Goal: Transaction & Acquisition: Book appointment/travel/reservation

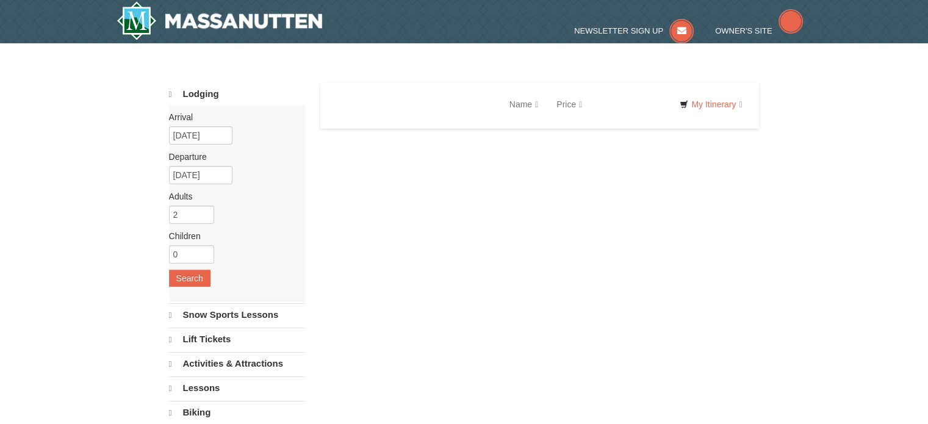
select select "10"
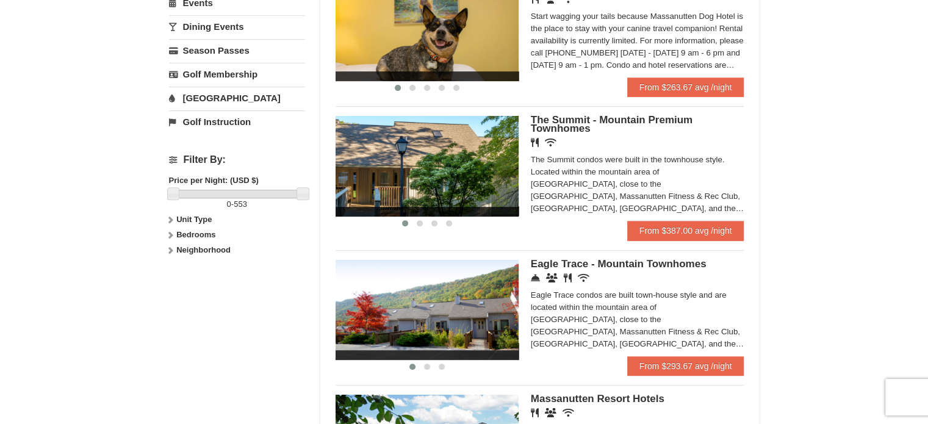
scroll to position [434, 0]
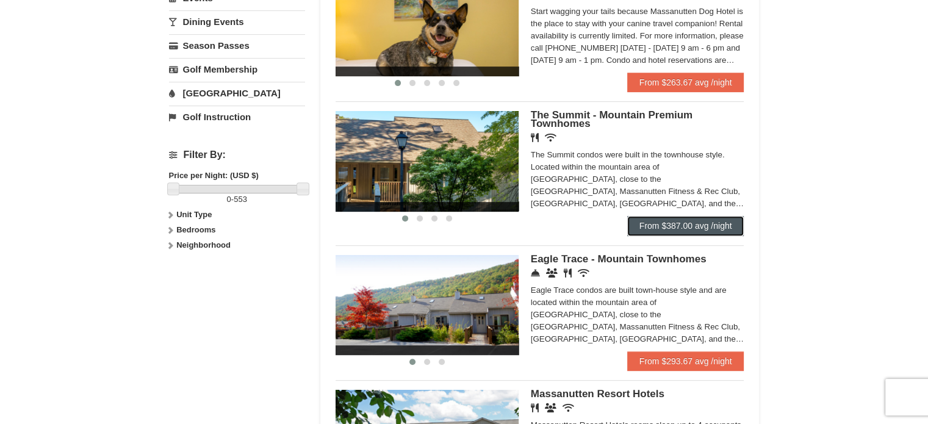
click at [651, 227] on link "From $387.00 avg /night" at bounding box center [685, 226] width 117 height 20
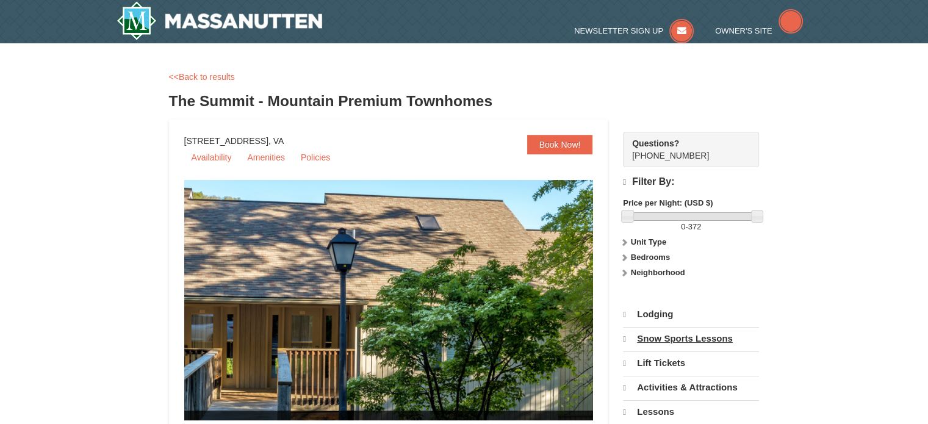
select select "10"
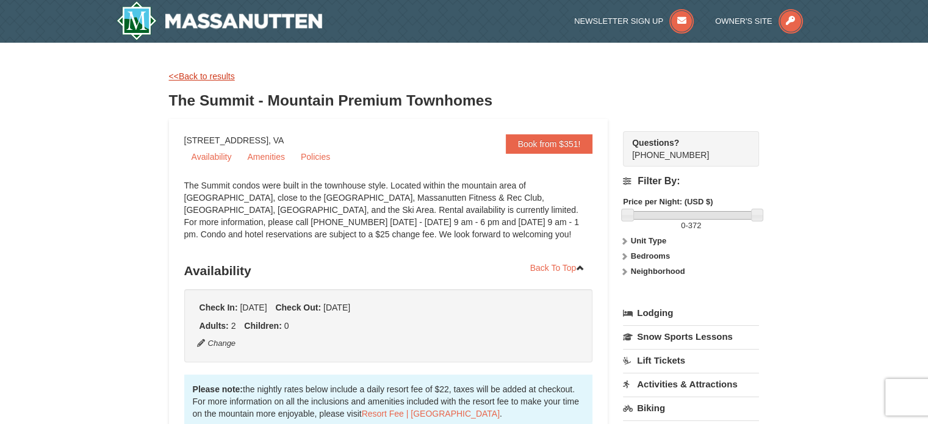
click at [203, 76] on link "<<Back to results" at bounding box center [202, 76] width 66 height 10
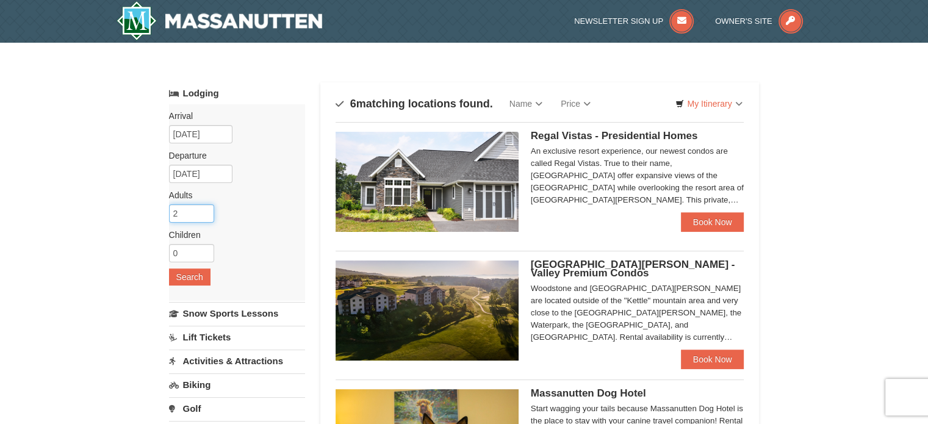
click at [191, 213] on input "2" at bounding box center [191, 213] width 45 height 18
click at [205, 207] on input "3" at bounding box center [191, 213] width 45 height 18
type input "4"
click at [205, 207] on input "4" at bounding box center [191, 213] width 45 height 18
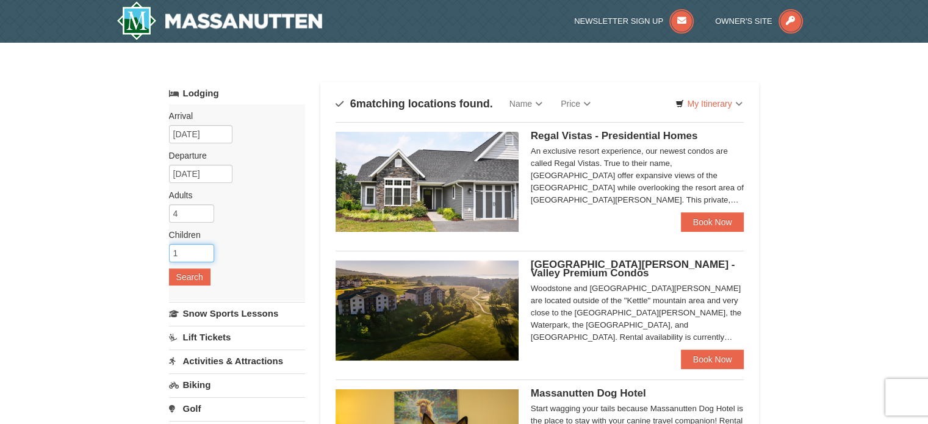
click at [206, 250] on input "1" at bounding box center [191, 253] width 45 height 18
type input "2"
click at [206, 250] on input "2" at bounding box center [191, 253] width 45 height 18
click at [190, 276] on button "Search" at bounding box center [189, 276] width 41 height 17
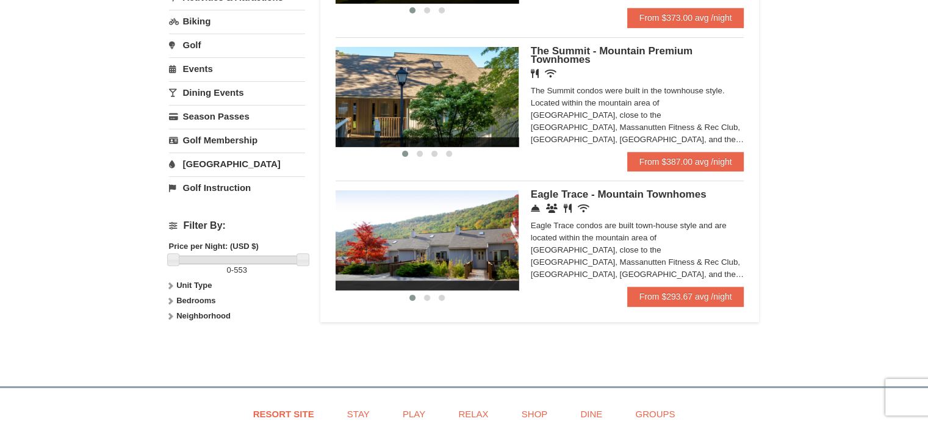
scroll to position [364, 0]
click at [669, 298] on link "From $293.67 avg /night" at bounding box center [685, 297] width 117 height 20
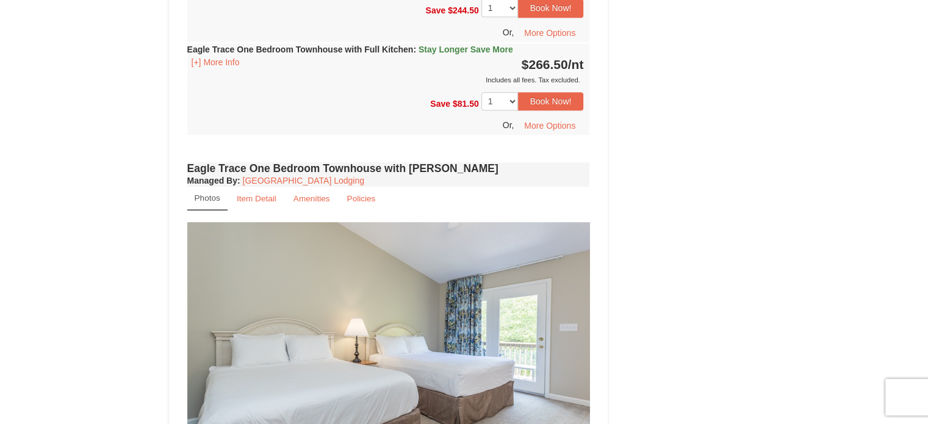
scroll to position [890, 0]
